Goal: Find specific page/section: Find specific page/section

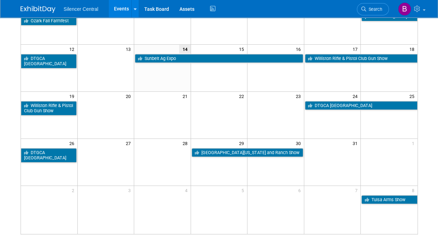
scroll to position [128, 0]
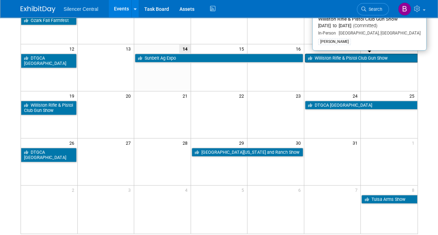
click at [328, 58] on link "Williston Rifle & Pistol Club Gun Show" at bounding box center [361, 58] width 113 height 9
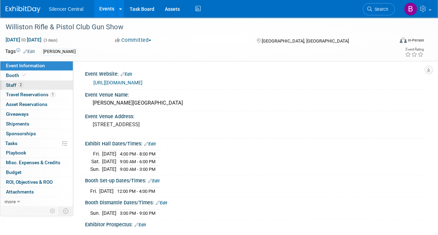
click at [48, 81] on link "2 Staff 2" at bounding box center [36, 85] width 72 height 9
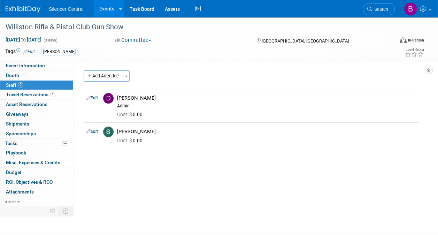
click at [30, 9] on img at bounding box center [23, 9] width 35 height 7
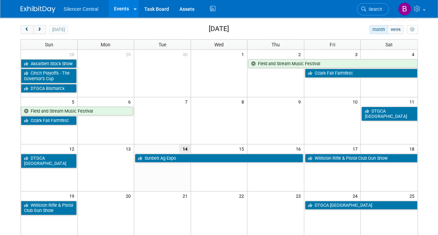
scroll to position [35, 0]
